Goal: Answer question/provide support

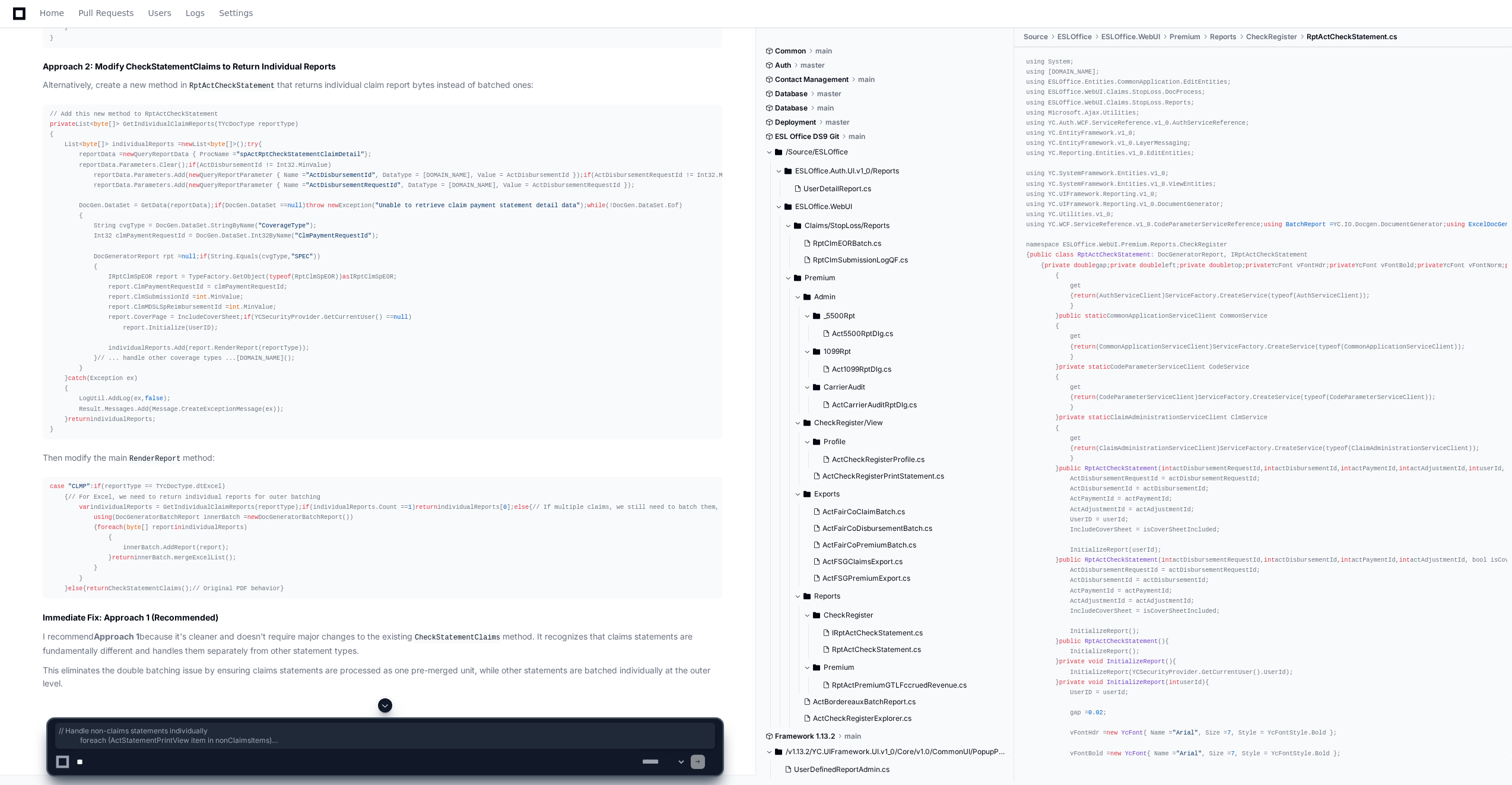
scroll to position [7203, 0]
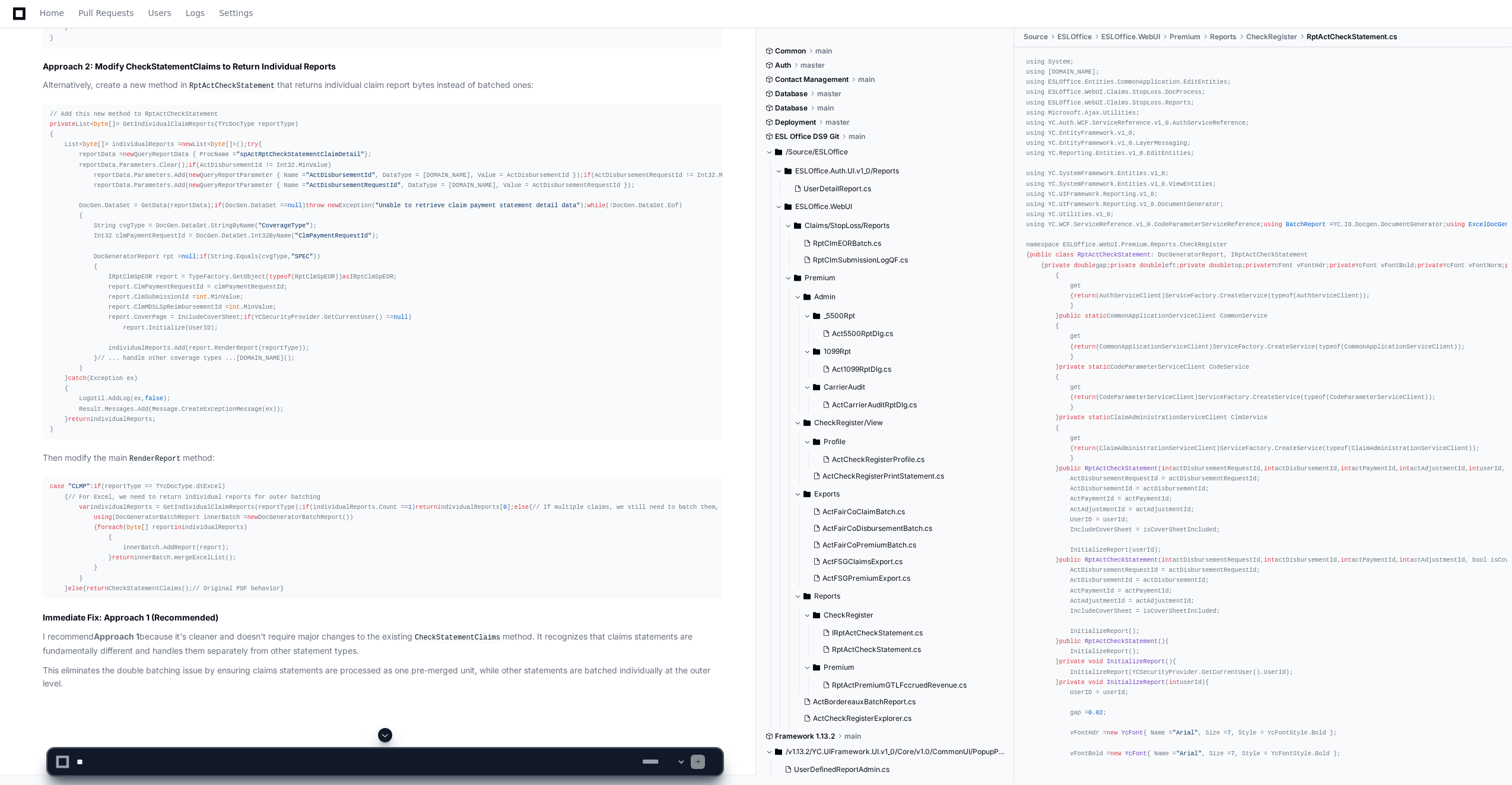
drag, startPoint x: 300, startPoint y: 738, endPoint x: 174, endPoint y: 728, distance: 126.4
click at [127, 750] on textarea at bounding box center [357, 762] width 566 height 26
click at [157, 764] on textarea at bounding box center [357, 762] width 566 height 26
click at [435, 767] on textarea at bounding box center [357, 762] width 566 height 26
type textarea "**********"
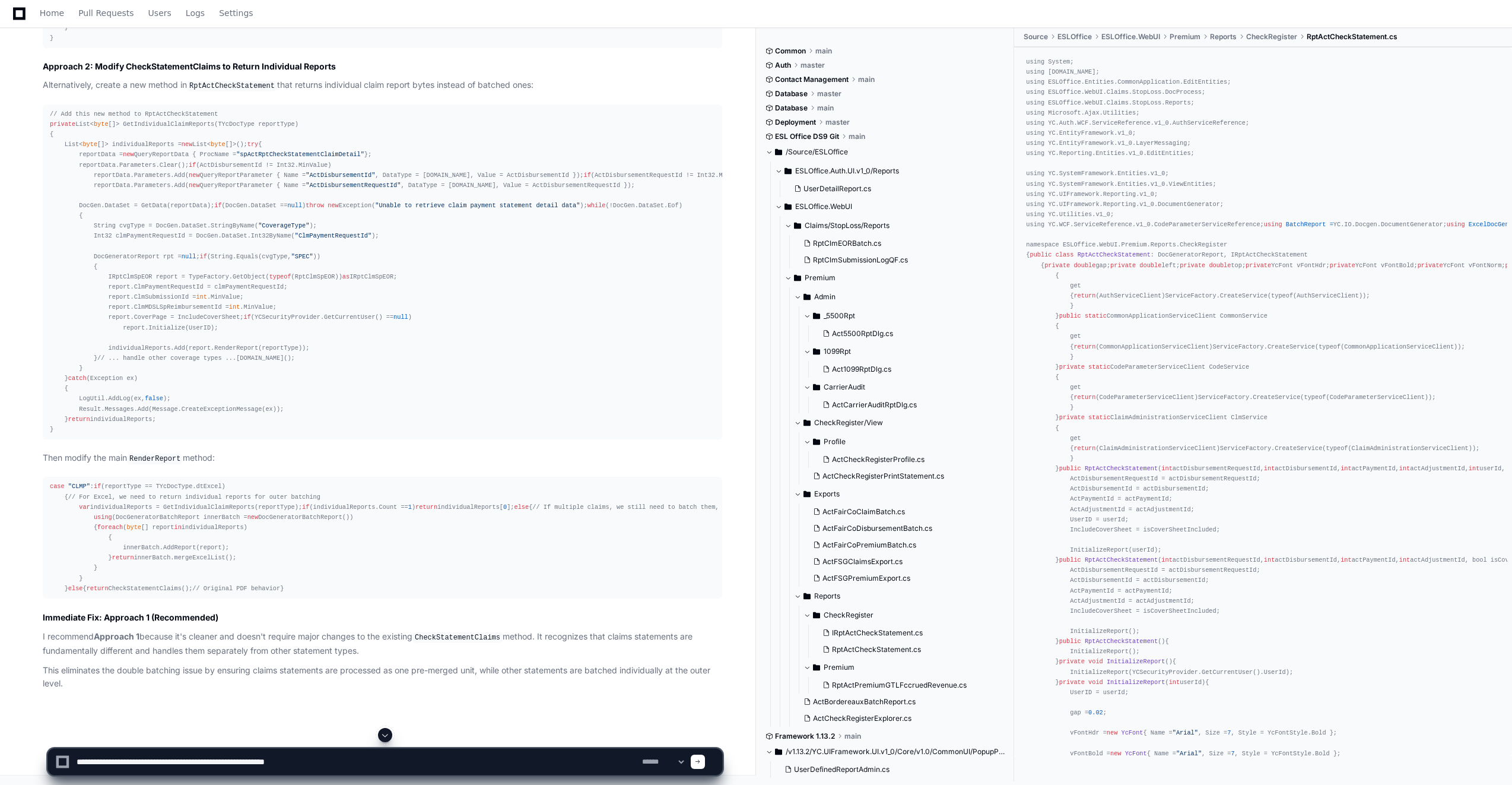
click at [705, 761] on div at bounding box center [698, 762] width 14 height 14
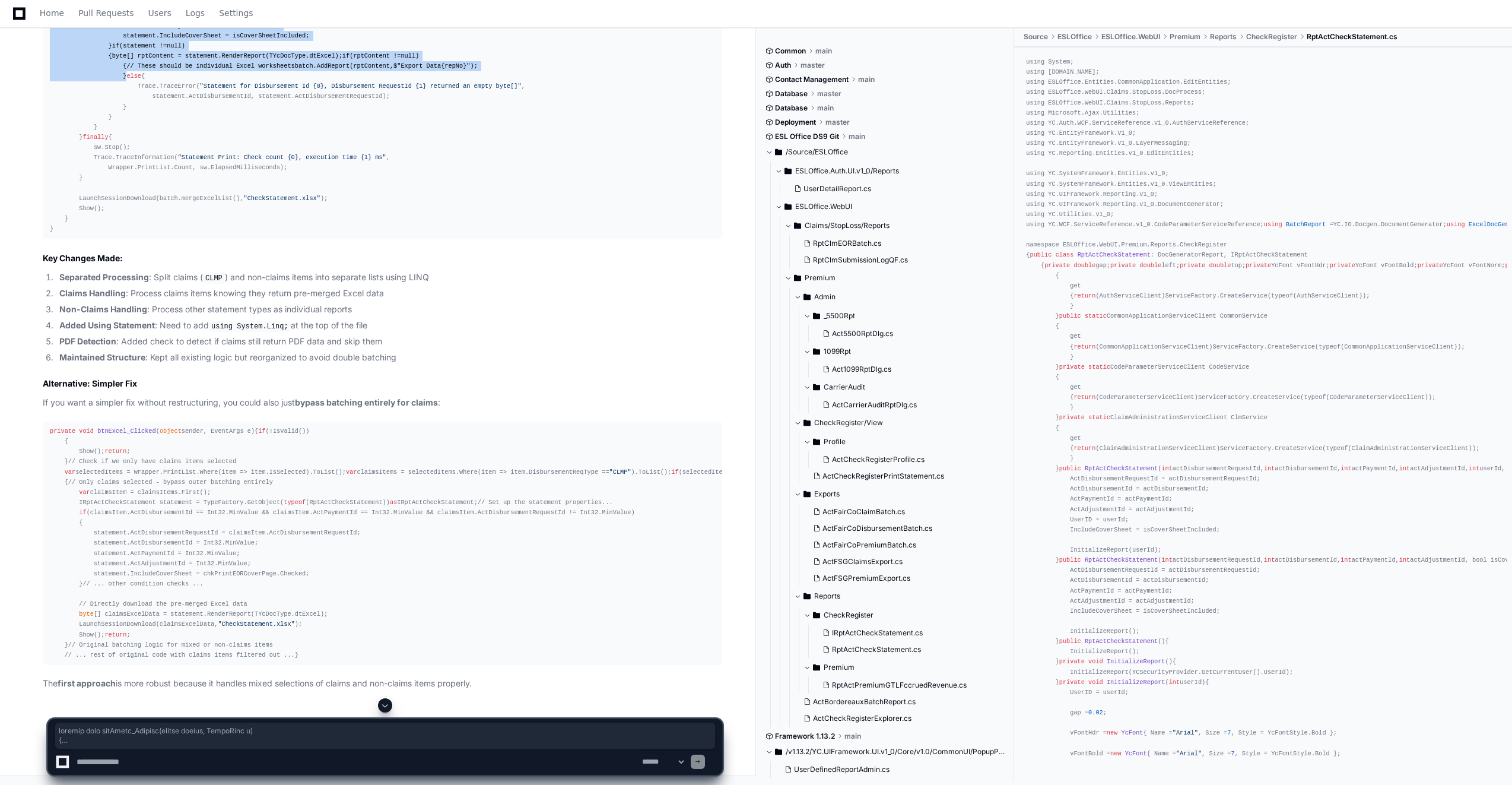
scroll to position [10334, 0]
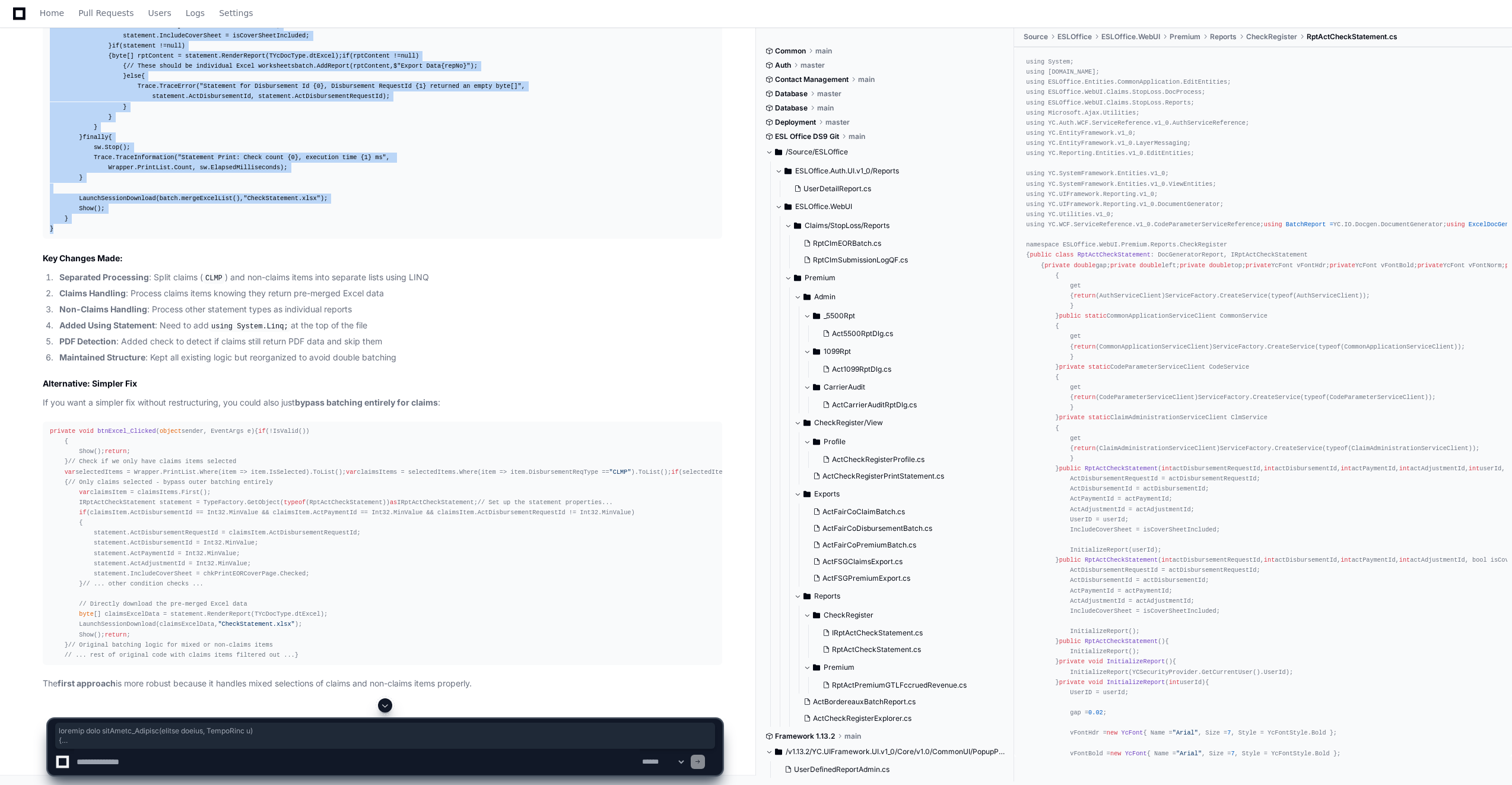
drag, startPoint x: 50, startPoint y: 195, endPoint x: 274, endPoint y: 560, distance: 428.3
copy div "private void btnExcel_Clicked ( object sender, EventArgs e ) { if (!IsValid()) …"
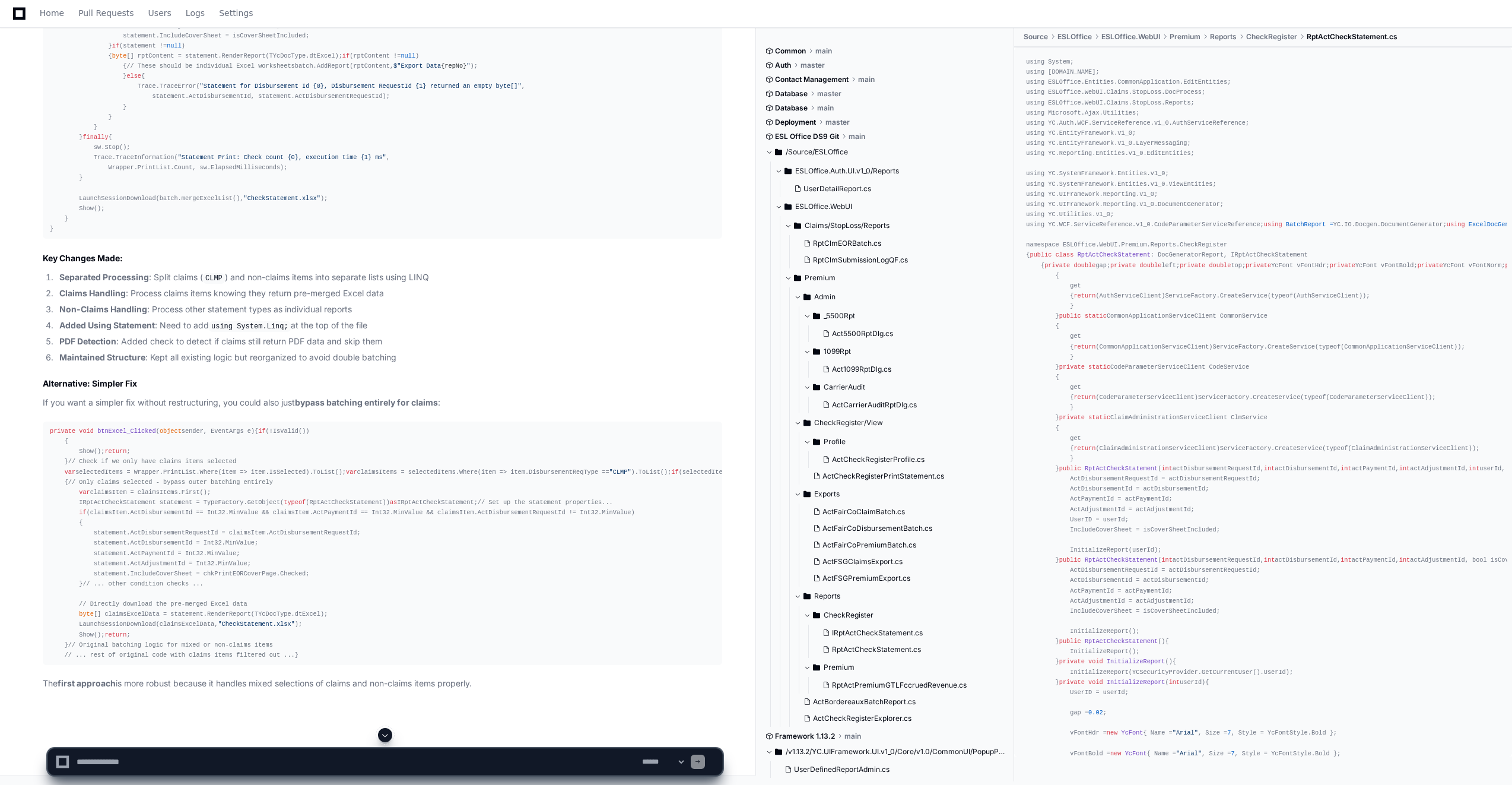
click at [241, 264] on h2 "Key Changes Made:" at bounding box center [382, 258] width 679 height 12
click at [209, 767] on textarea at bounding box center [357, 762] width 566 height 26
click at [184, 765] on textarea at bounding box center [357, 762] width 566 height 26
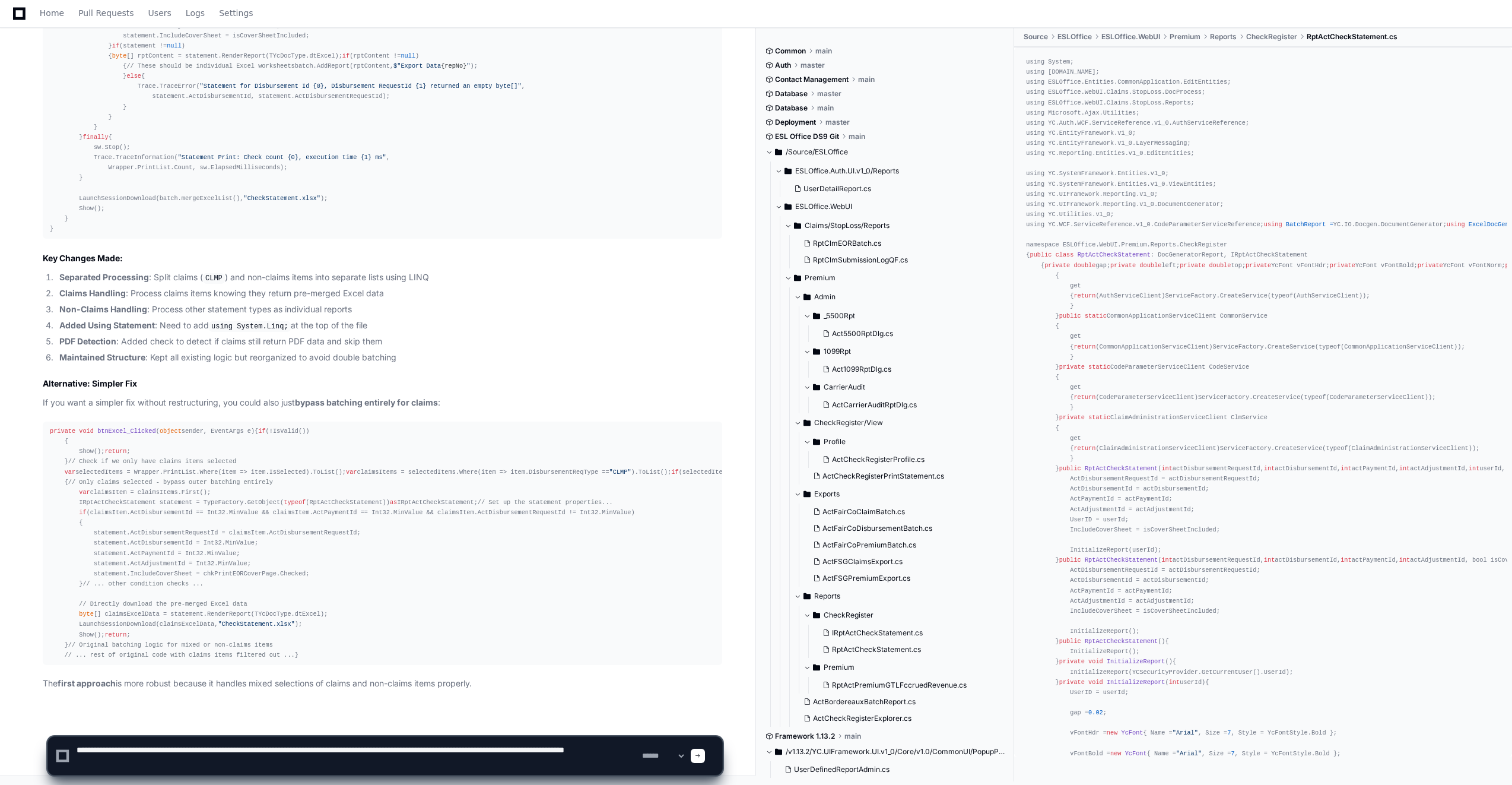
type textarea "**********"
click at [700, 755] on span at bounding box center [697, 755] width 6 height 6
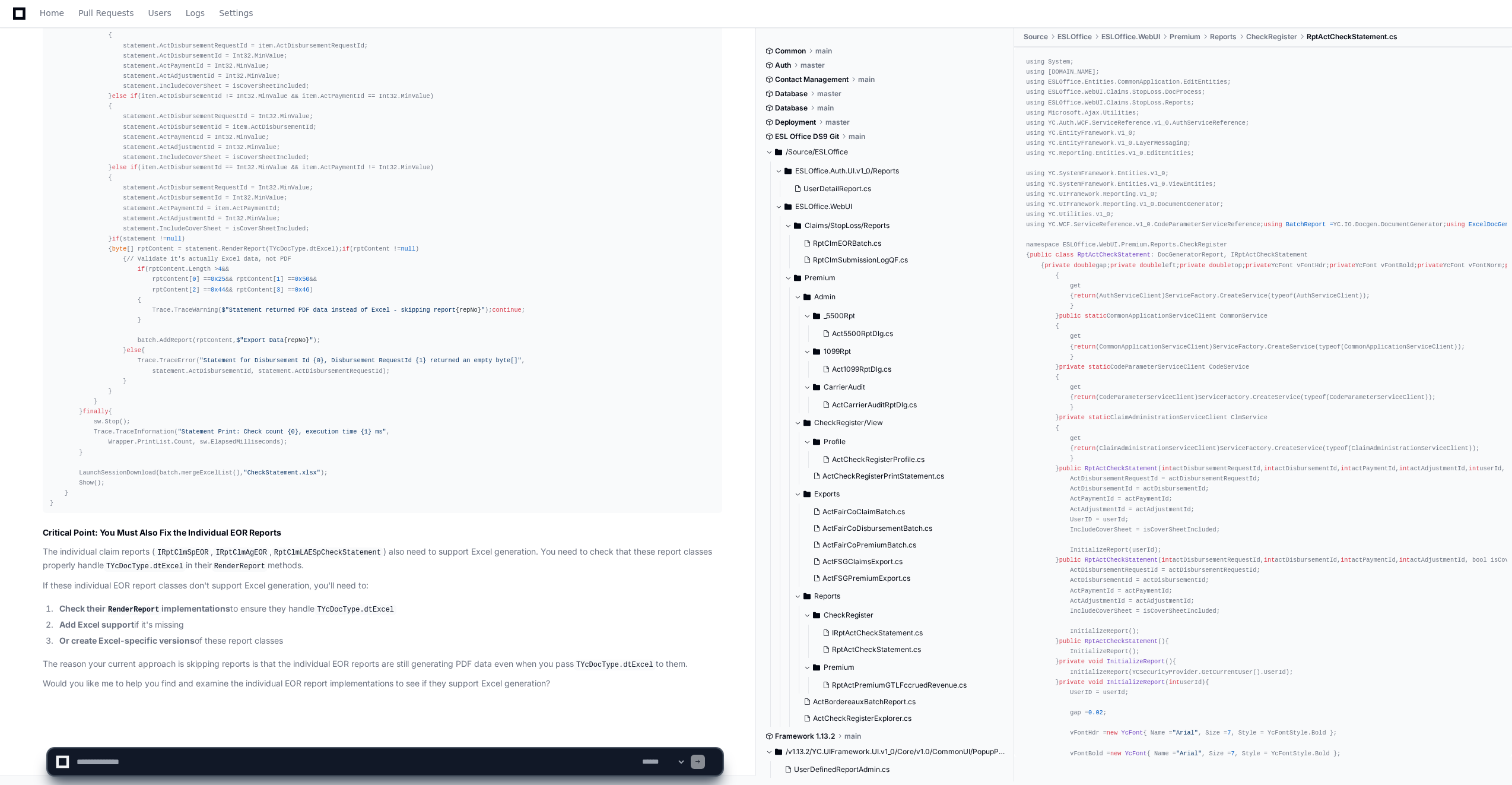
scroll to position [13213, 0]
click at [293, 764] on textarea at bounding box center [357, 762] width 566 height 26
type textarea "**********"
click at [700, 759] on span at bounding box center [697, 761] width 6 height 6
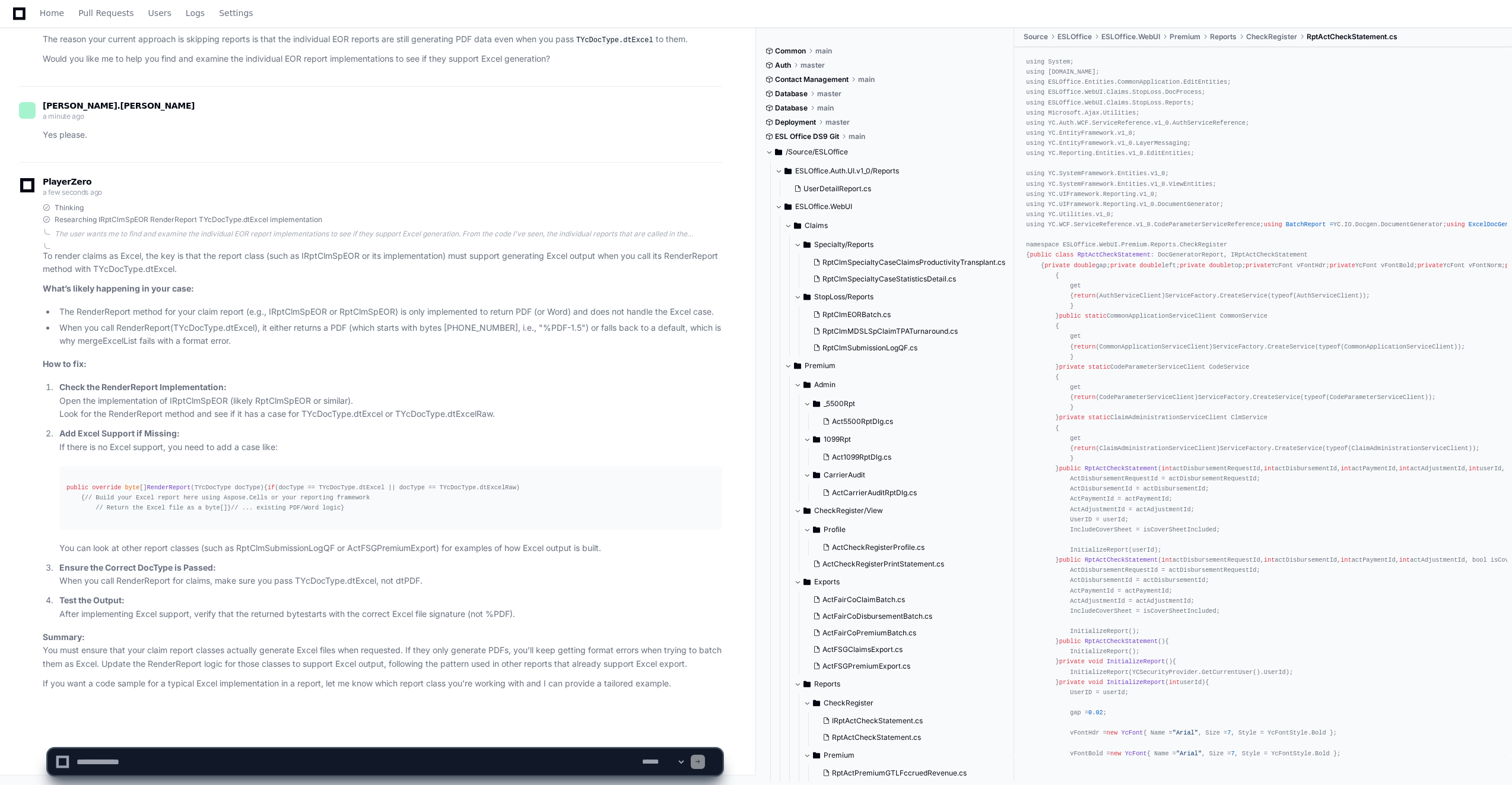
scroll to position [13875, 0]
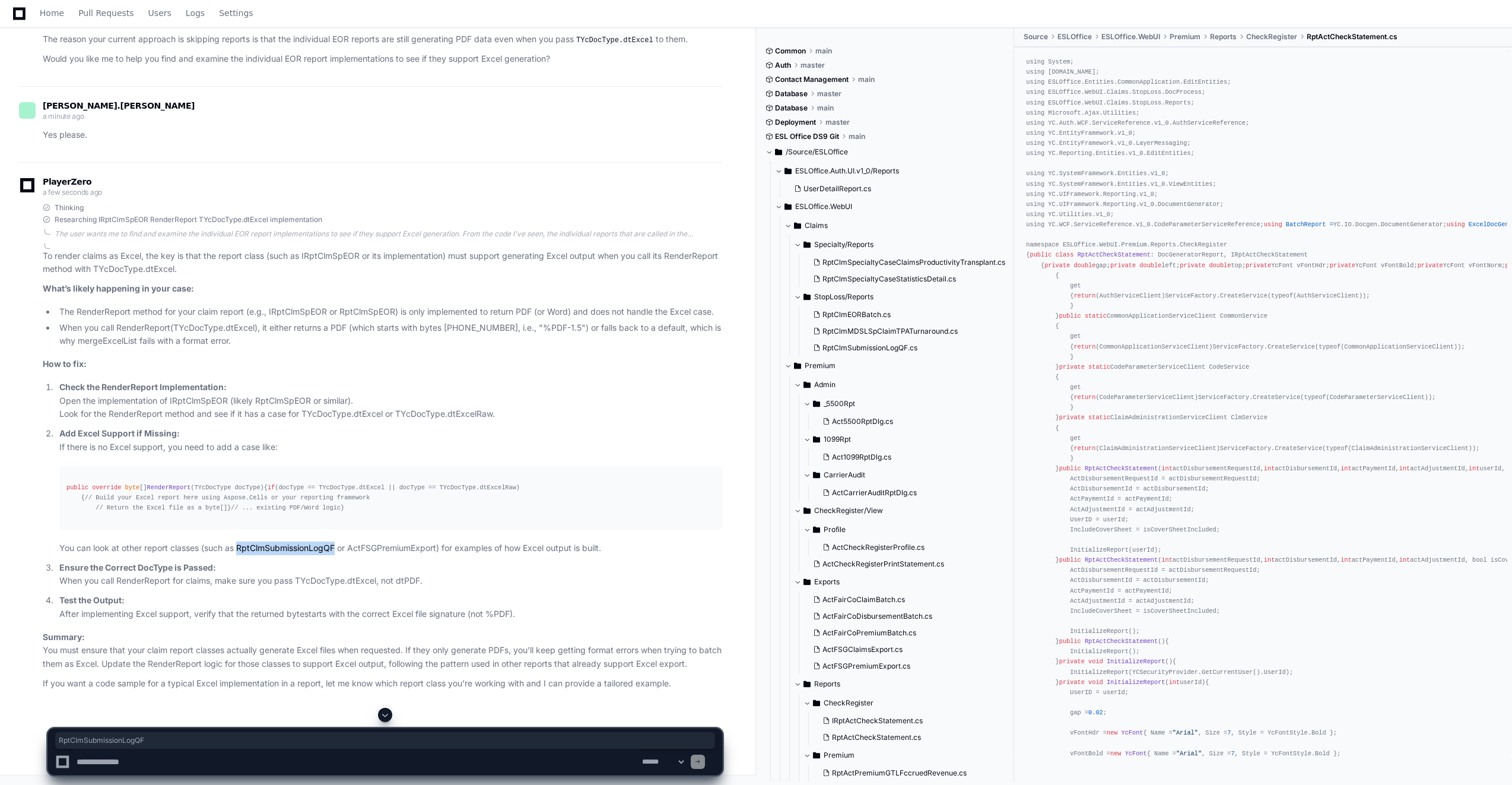
drag, startPoint x: 239, startPoint y: 572, endPoint x: 336, endPoint y: 572, distance: 97.0
click at [336, 555] on p "You can look at other report classes (such as RptClmSubmissionLogQF or ActFSGPr…" at bounding box center [391, 548] width 663 height 14
copy p "RptClmSubmissionLogQF"
click at [247, 565] on p "Ensure the Correct DocType is Passed: When you call RenderReport for claims, ma…" at bounding box center [391, 574] width 663 height 27
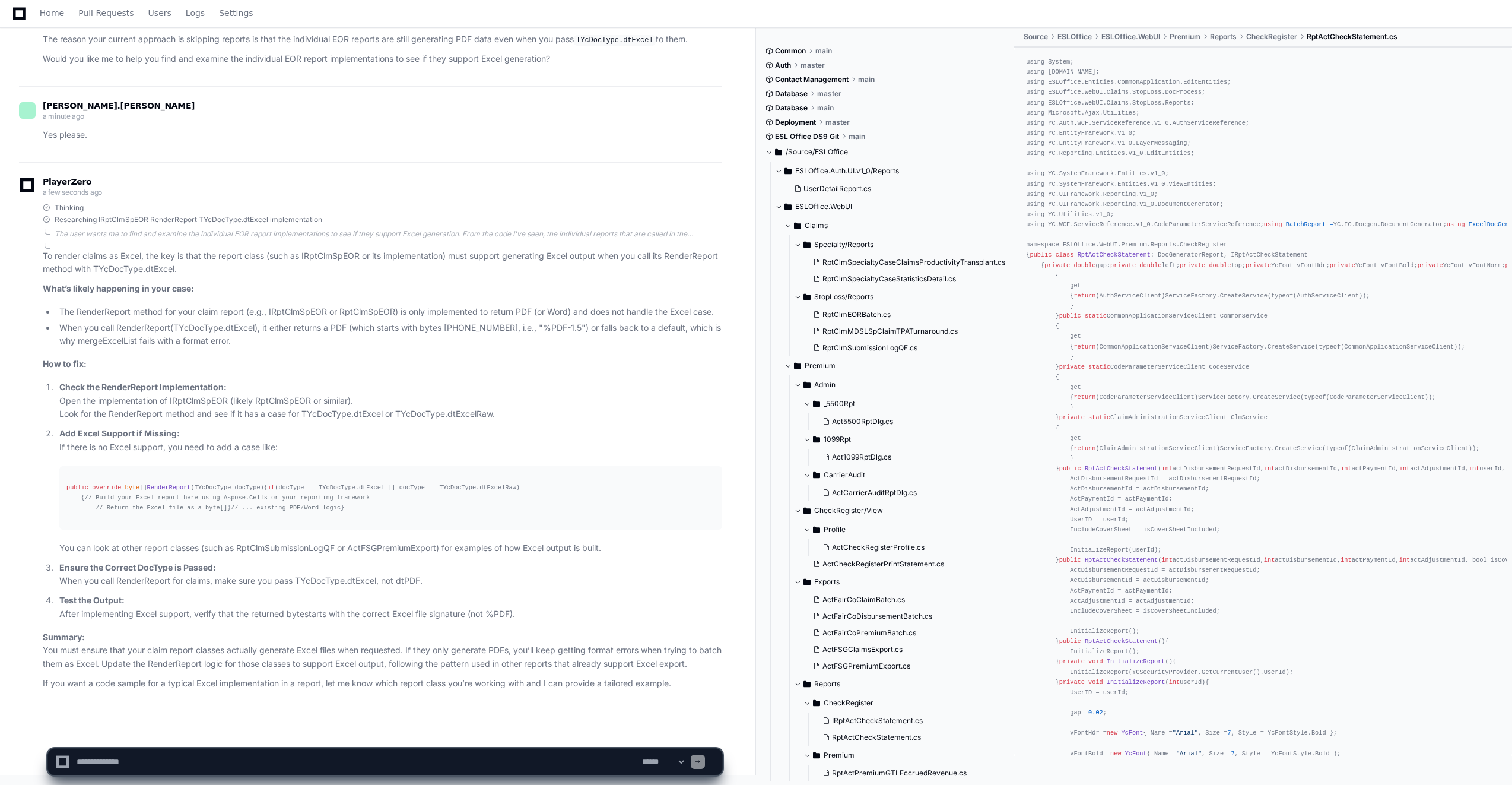
click at [1, 21] on div "Home Pull Requests Users Logs Settings" at bounding box center [132, 13] width 265 height 27
